Goal: Navigation & Orientation: Find specific page/section

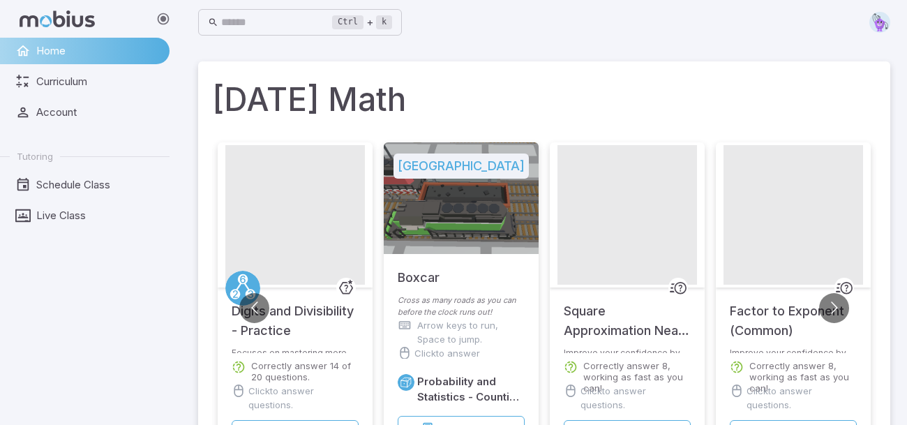
click at [73, 127] on ul "Home Curriculum Account Tutoring Schedule Class Live Class" at bounding box center [85, 133] width 170 height 191
